Goal: Ask a question

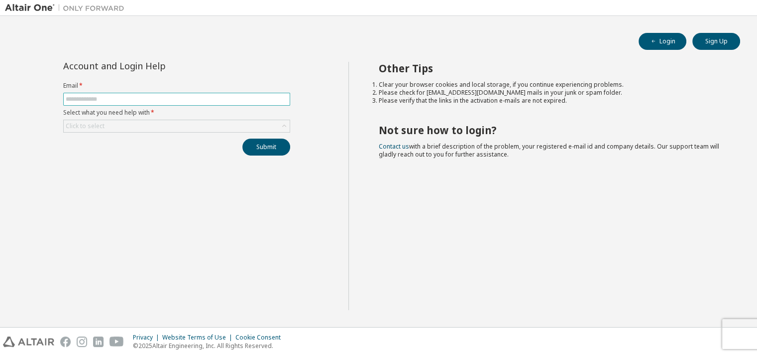
click at [150, 103] on input "text" at bounding box center [177, 99] width 222 height 8
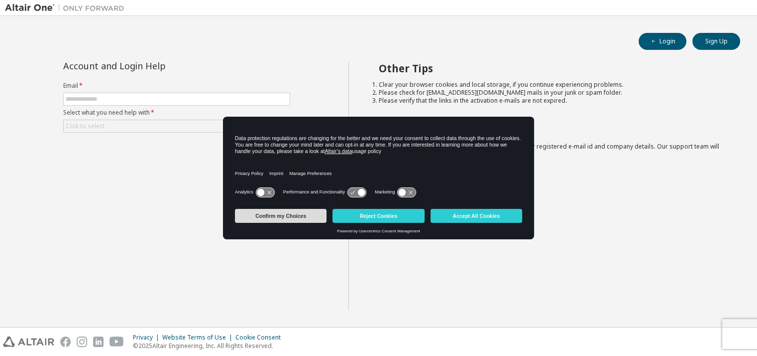
click at [315, 219] on button "Confirm my Choices" at bounding box center [281, 216] width 92 height 14
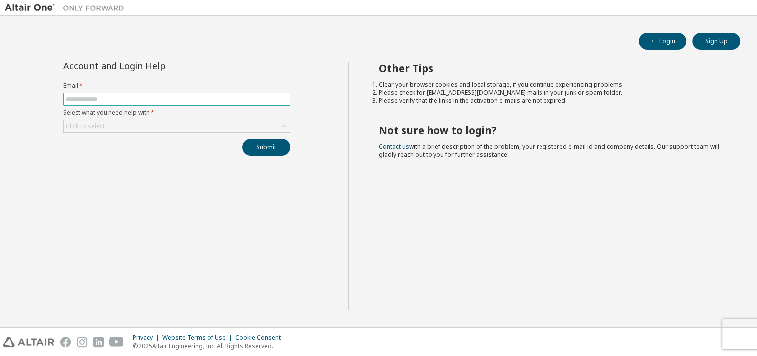
click at [223, 101] on input "text" at bounding box center [177, 99] width 222 height 8
type input "**********"
click at [175, 130] on div "Click to select" at bounding box center [177, 126] width 226 height 12
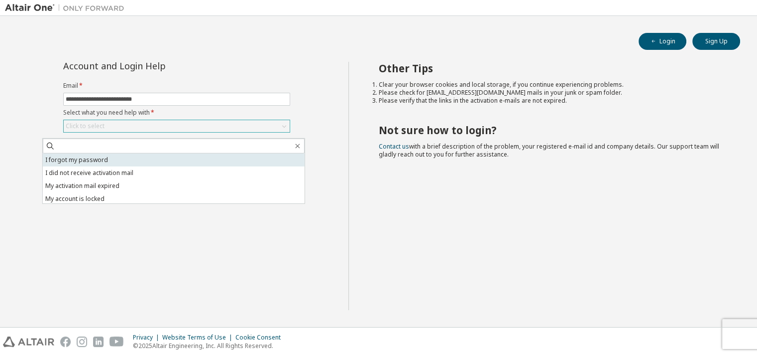
click at [137, 158] on li "I forgot my password" at bounding box center [174, 159] width 262 height 13
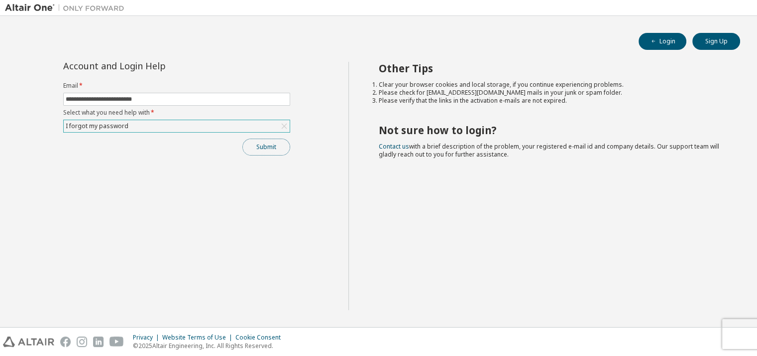
click at [290, 152] on button "Submit" at bounding box center [267, 146] width 48 height 17
